Goal: Navigation & Orientation: Find specific page/section

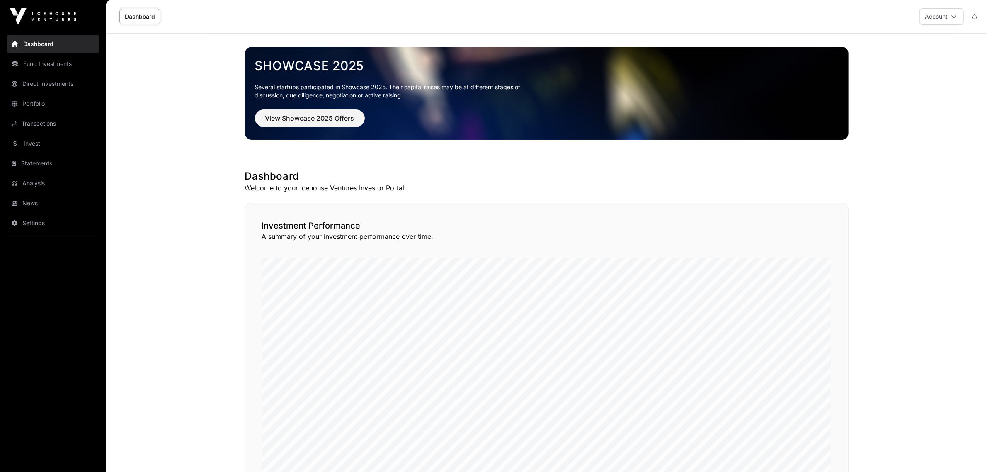
click at [38, 102] on link "Portfolio" at bounding box center [53, 104] width 93 height 18
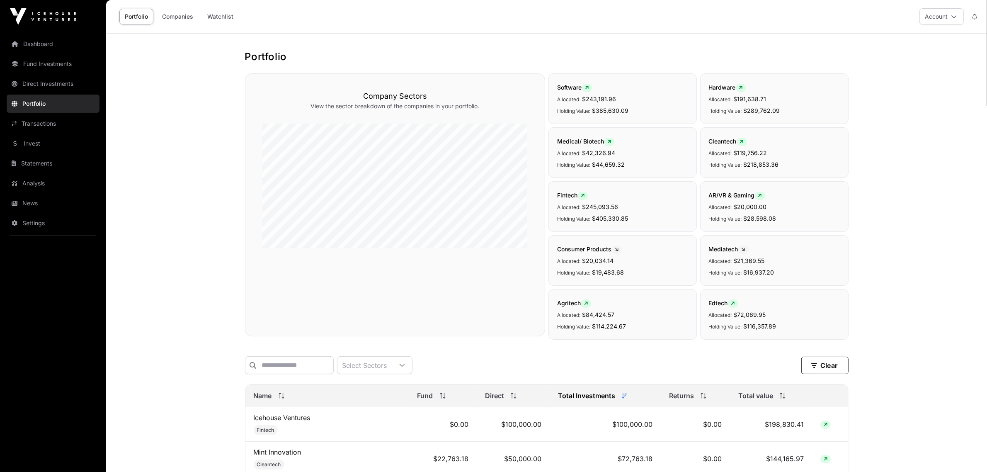
click at [36, 162] on link "Statements" at bounding box center [53, 163] width 93 height 18
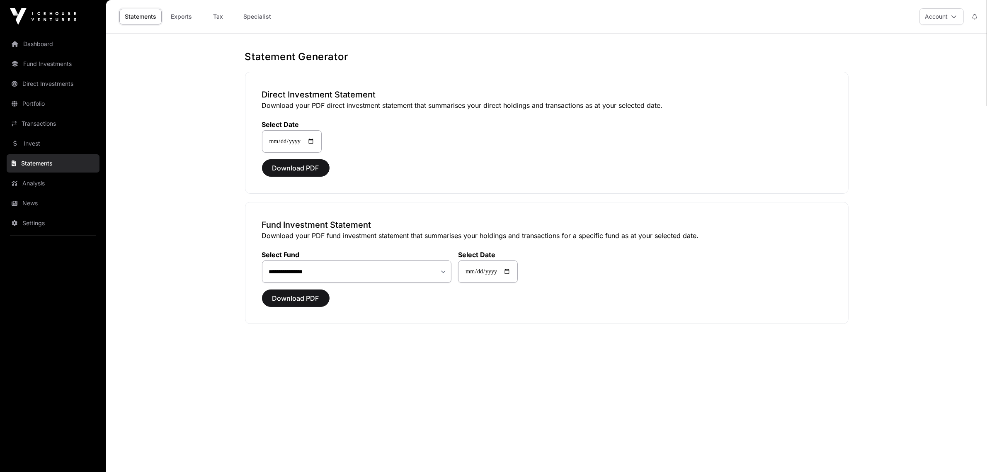
click at [34, 180] on link "Analysis" at bounding box center [53, 183] width 93 height 18
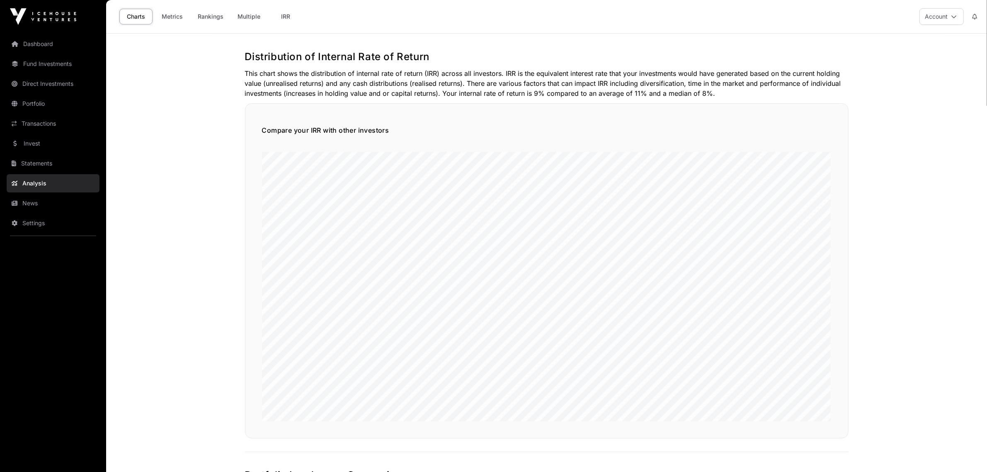
click at [38, 164] on link "Statements" at bounding box center [53, 163] width 93 height 18
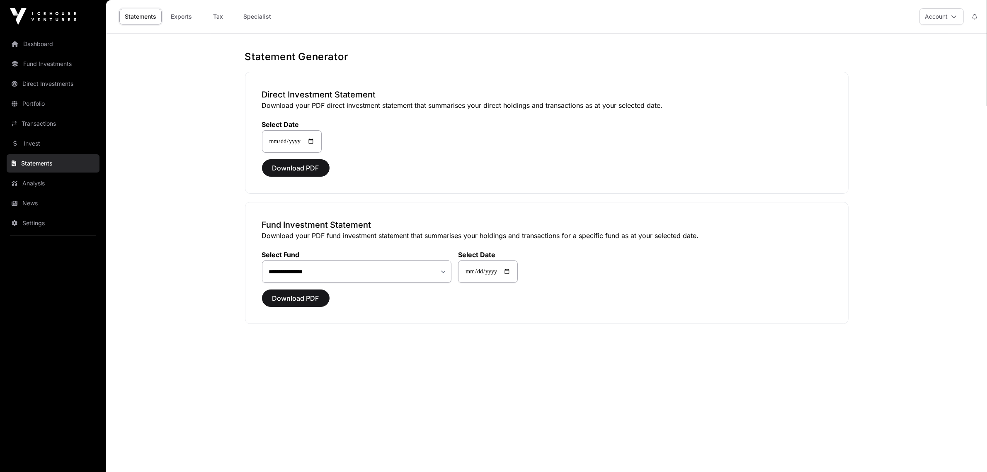
click at [38, 143] on link "Invest" at bounding box center [53, 143] width 93 height 18
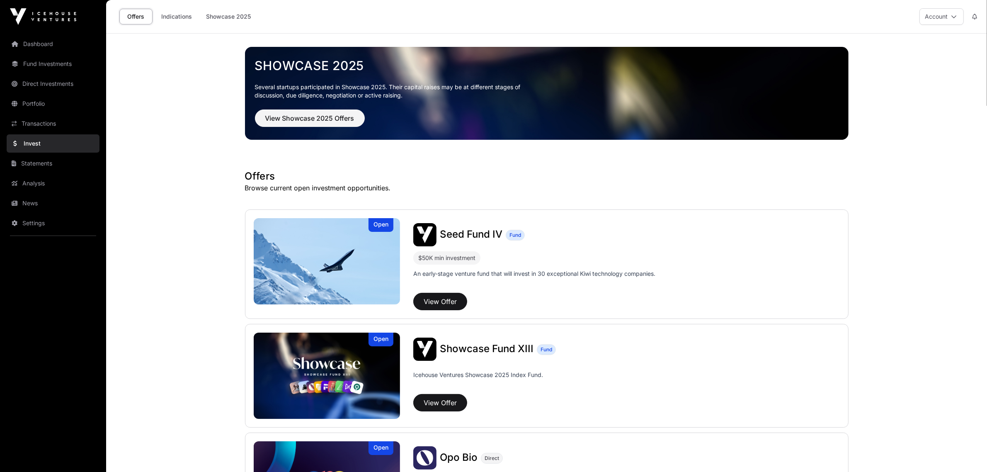
click at [40, 124] on link "Transactions" at bounding box center [53, 123] width 93 height 18
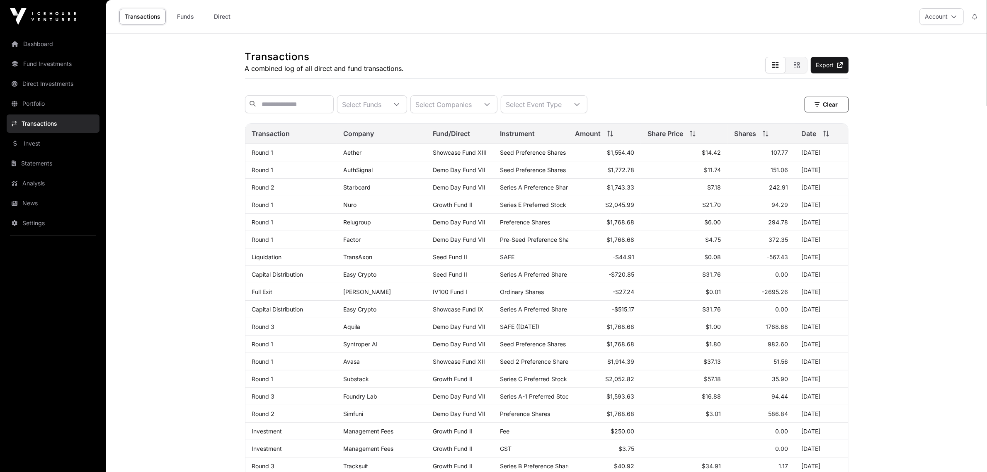
click at [41, 104] on link "Portfolio" at bounding box center [53, 104] width 93 height 18
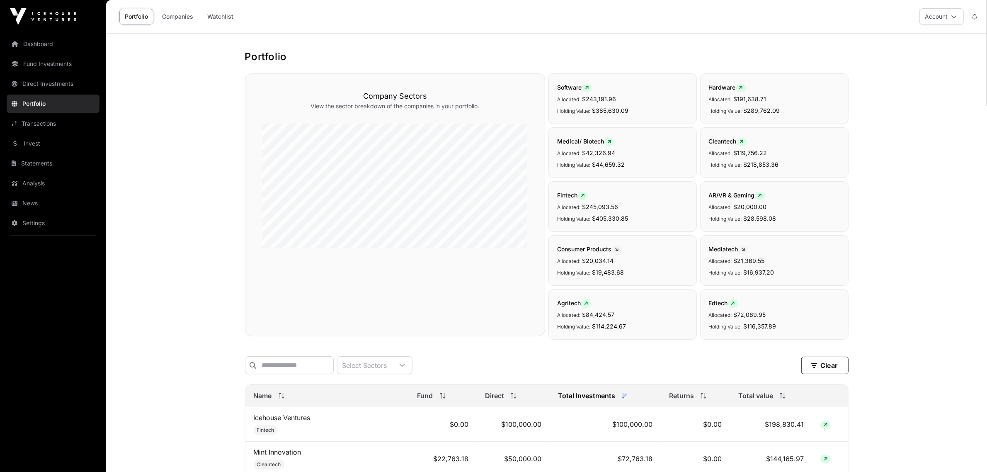
click at [170, 15] on link "Companies" at bounding box center [178, 17] width 42 height 16
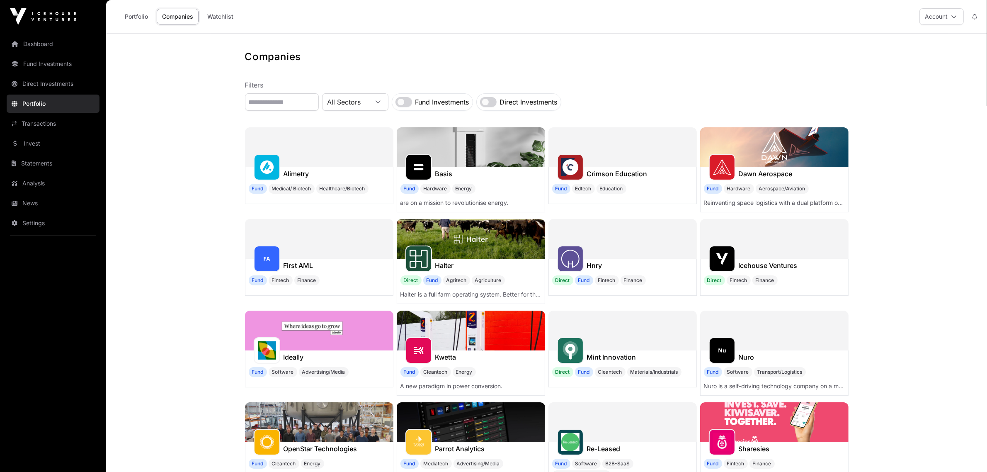
click at [129, 12] on link "Portfolio" at bounding box center [136, 17] width 34 height 16
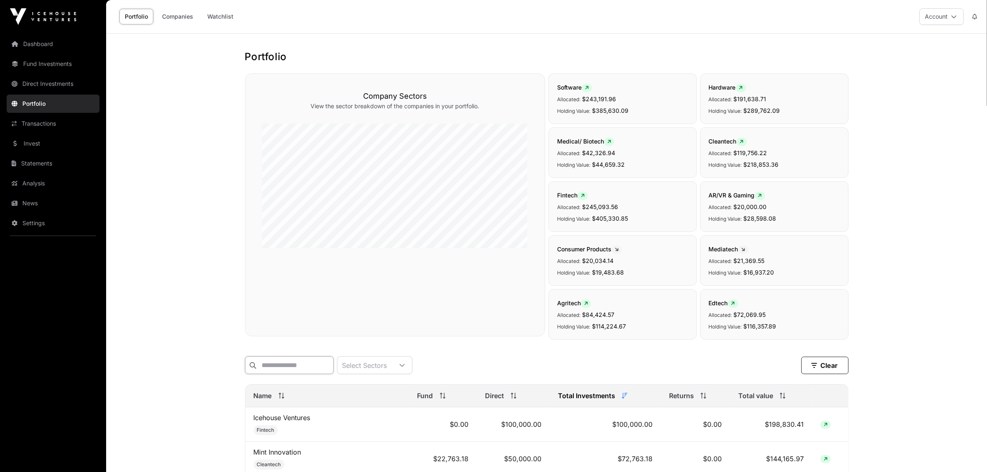
click at [323, 373] on input "text" at bounding box center [289, 365] width 89 height 18
click at [280, 398] on icon at bounding box center [282, 396] width 6 height 6
click at [279, 398] on icon at bounding box center [282, 396] width 6 height 6
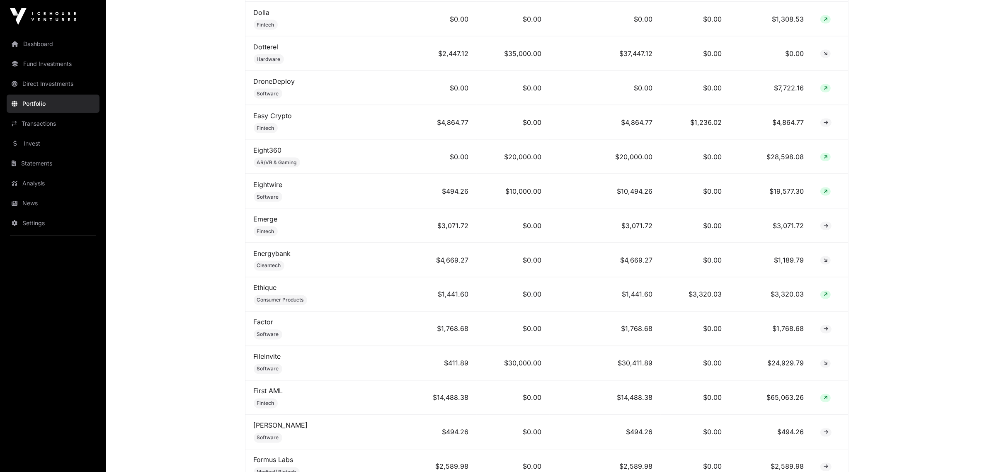
scroll to position [1741, 0]
